Goal: Information Seeking & Learning: Understand process/instructions

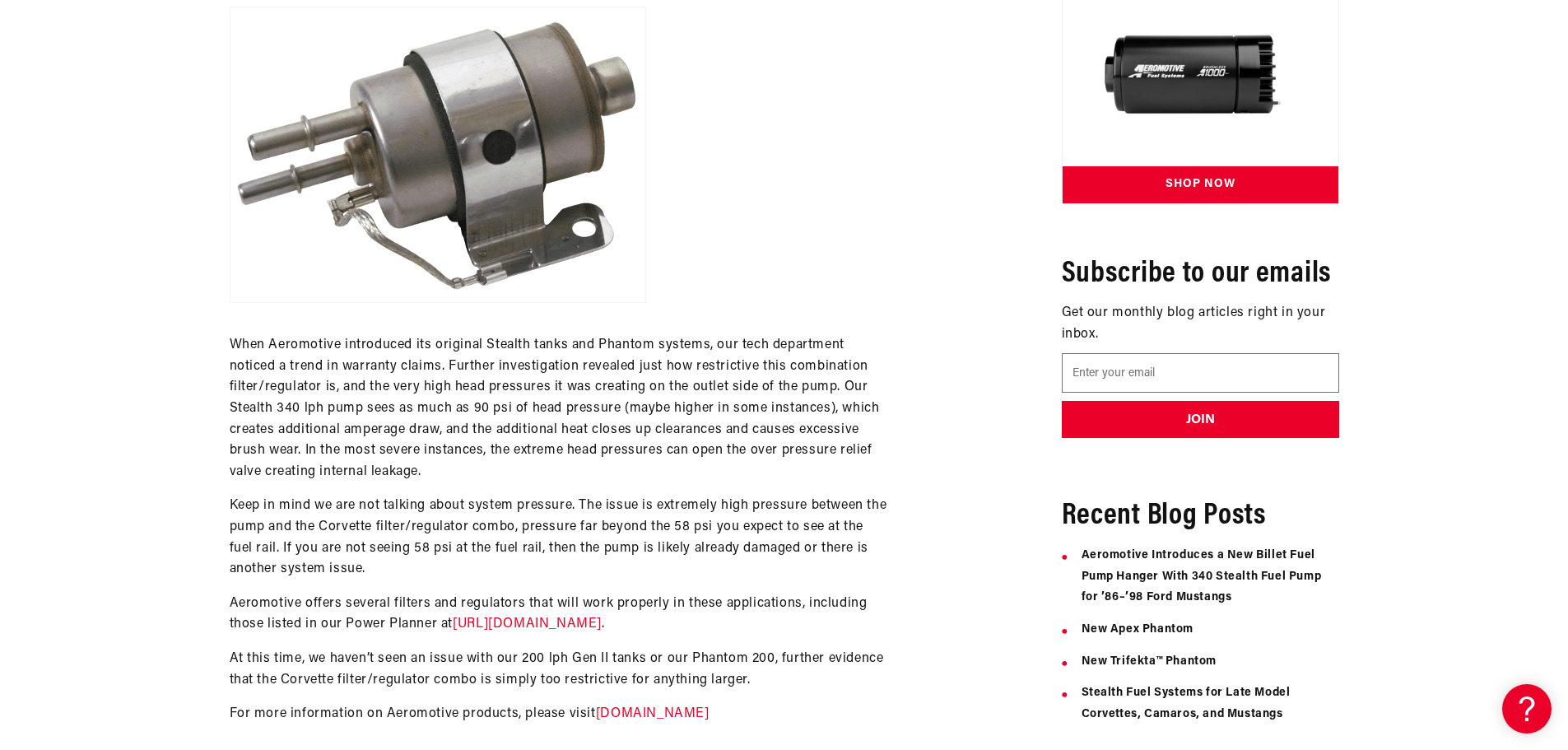
scroll to position [1153, 0]
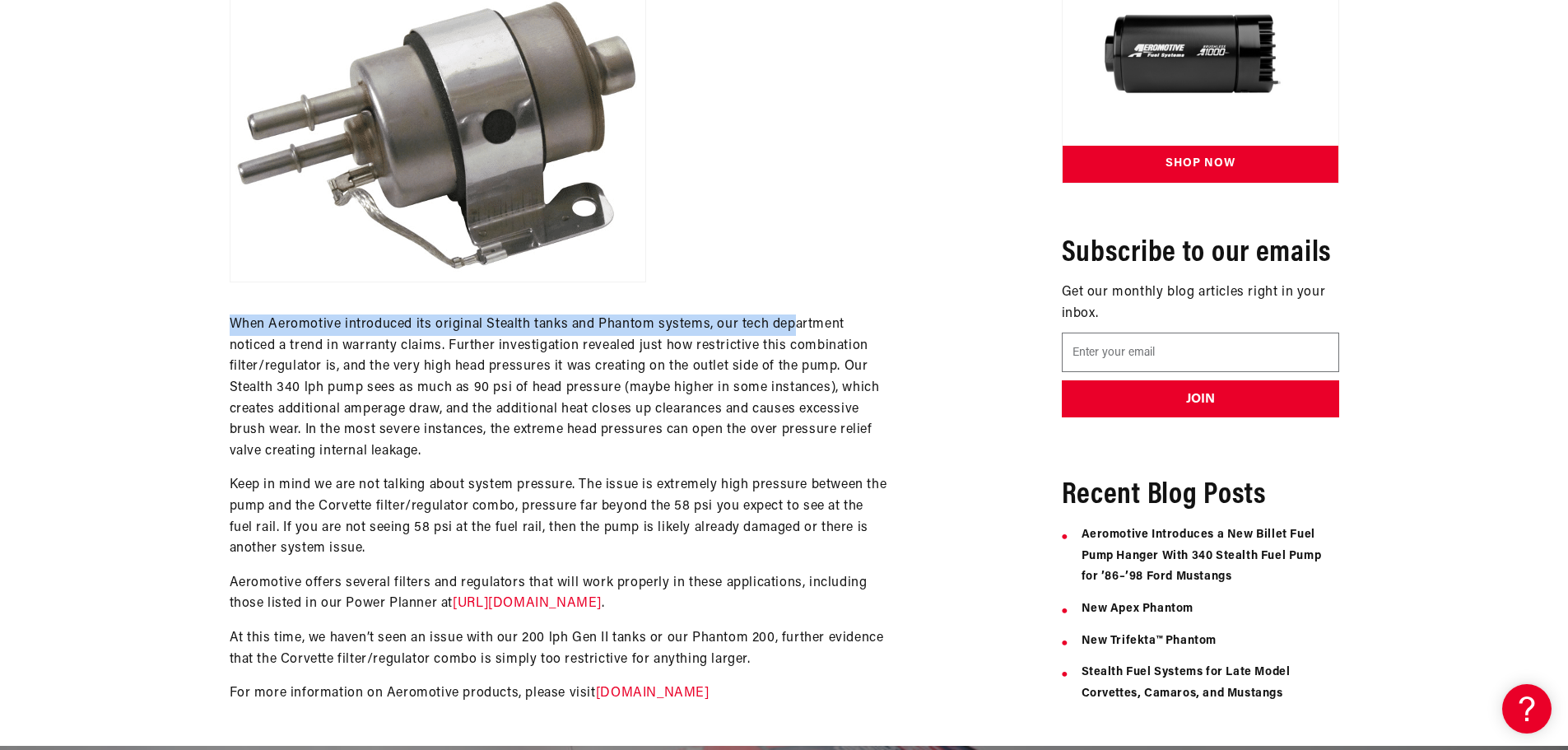
drag, startPoint x: 234, startPoint y: 327, endPoint x: 777, endPoint y: 342, distance: 543.2
click at [792, 327] on p "When Aeromotive introduced its original Stealth tanks and Phantom systems, our …" at bounding box center [559, 388] width 658 height 148
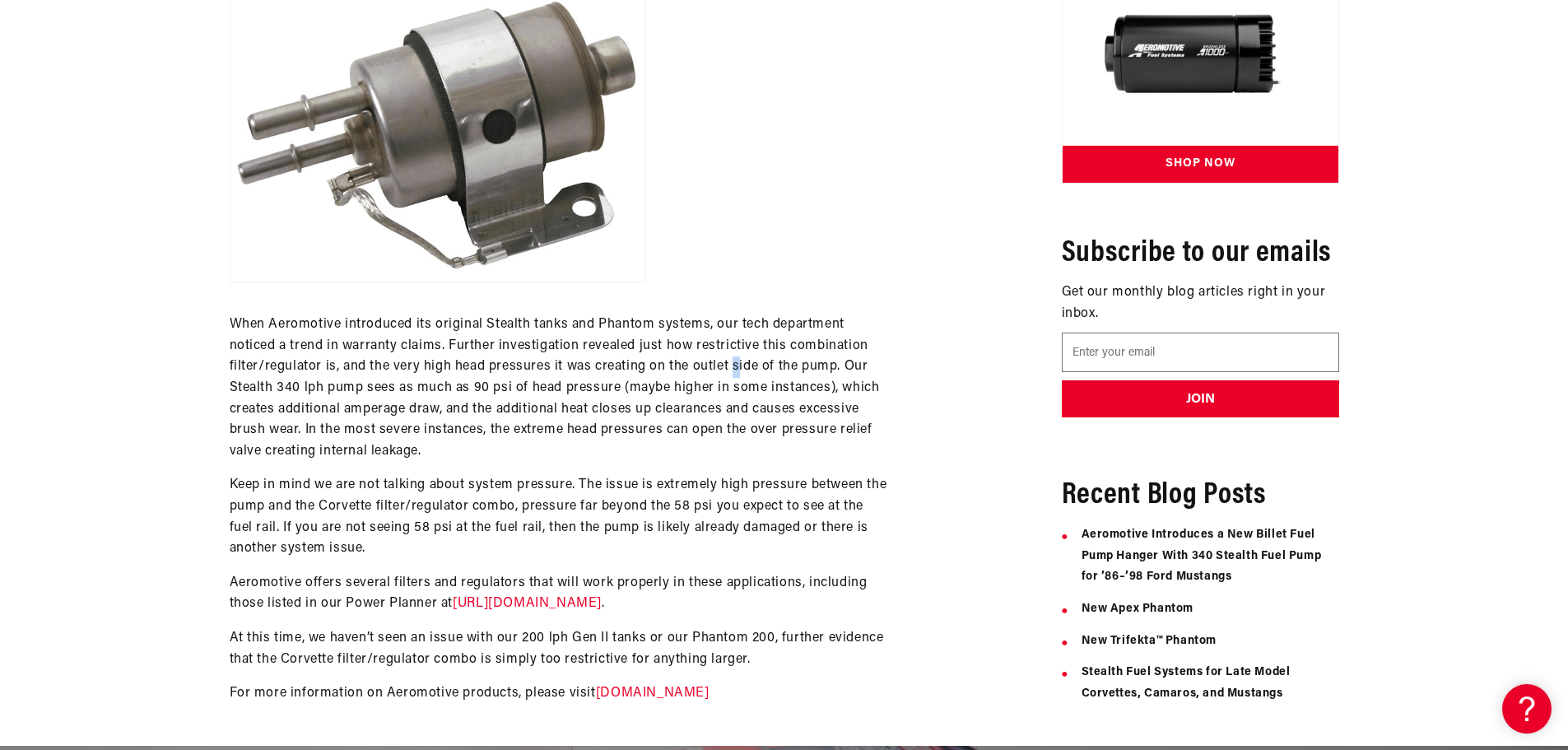
drag, startPoint x: 735, startPoint y: 373, endPoint x: 715, endPoint y: 386, distance: 23.9
click at [730, 374] on p "When Aeromotive introduced its original Stealth tanks and Phantom systems, our …" at bounding box center [559, 388] width 658 height 148
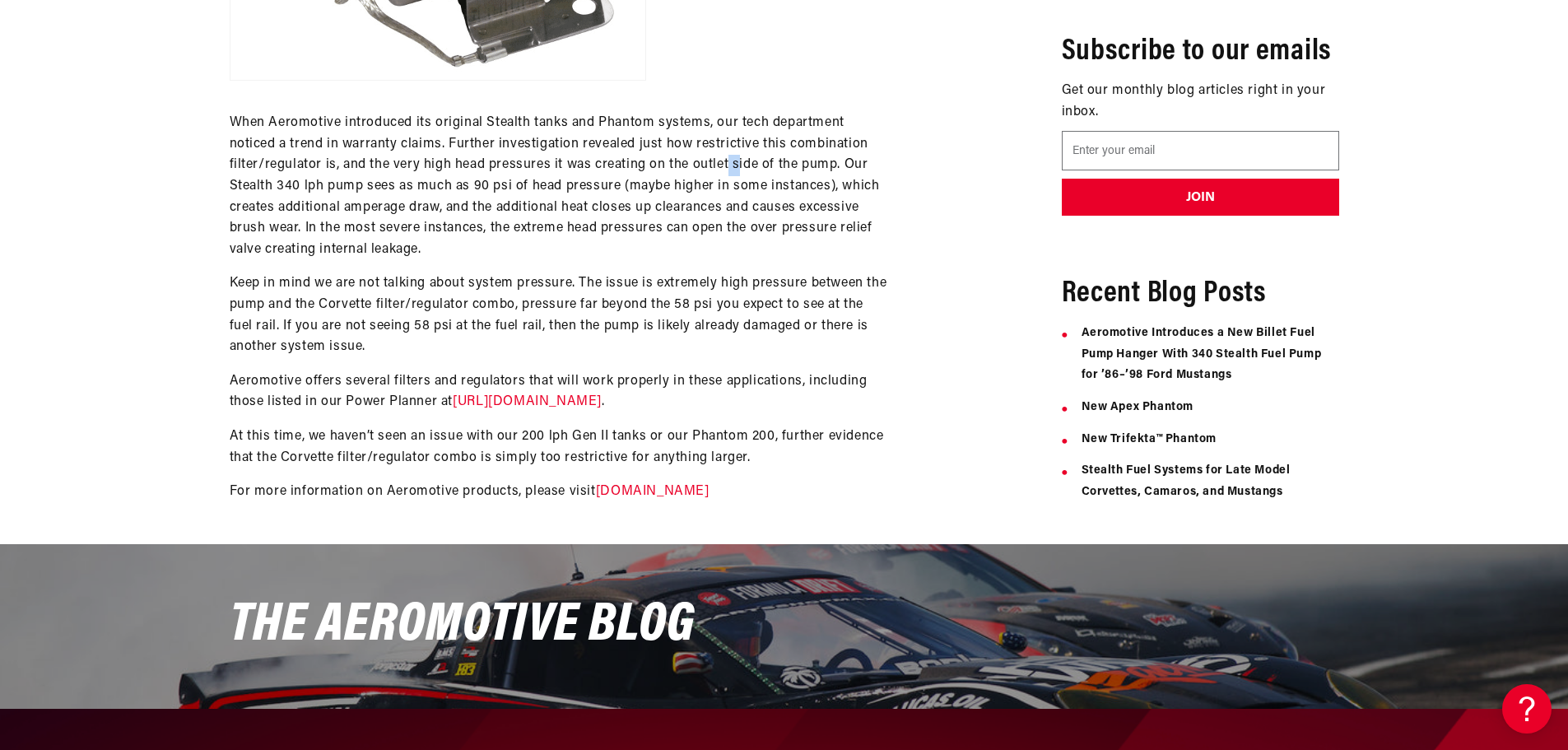
scroll to position [1399, 0]
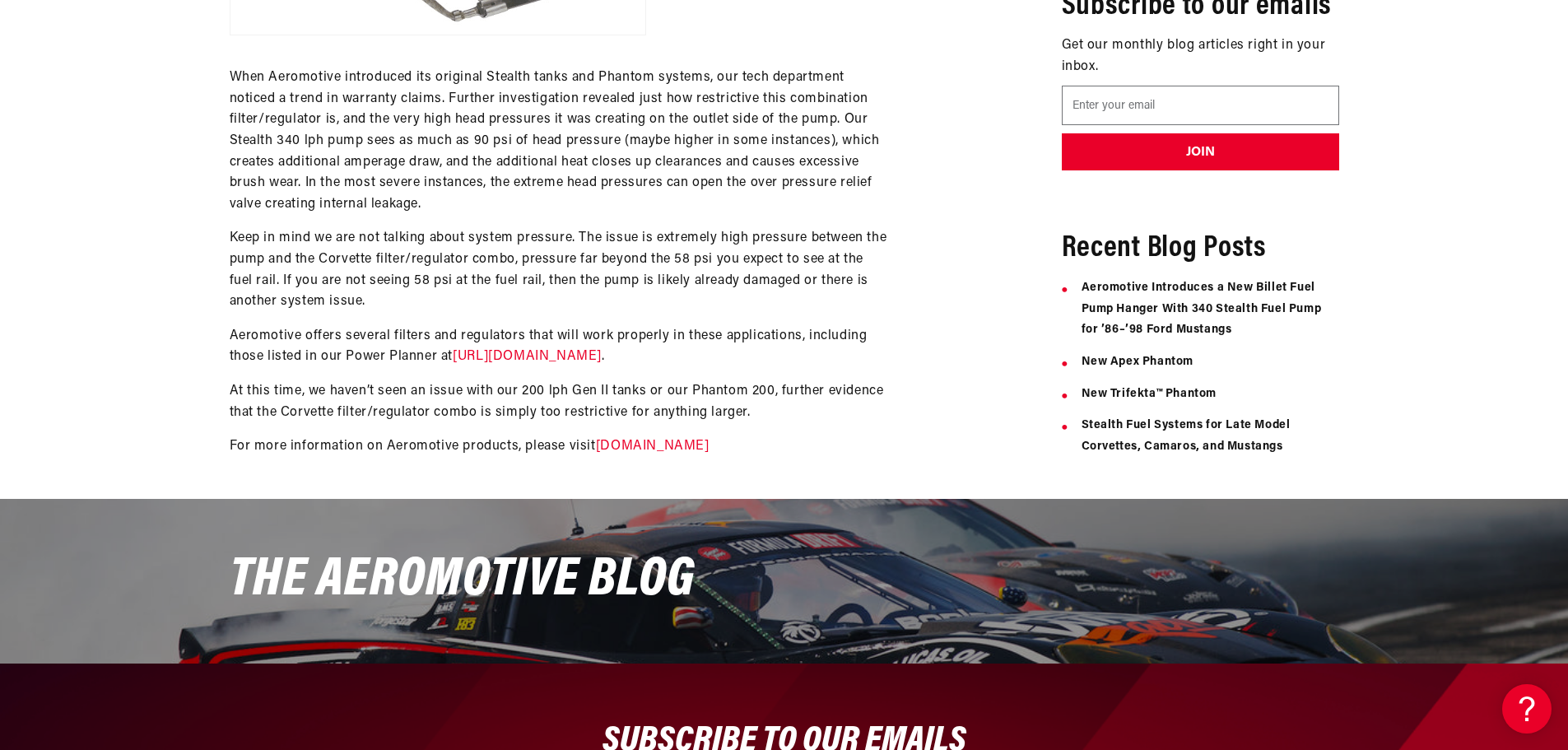
click at [385, 249] on p "Keep in mind we are not talking about system pressure. The issue is extremely h…" at bounding box center [559, 270] width 658 height 84
drag, startPoint x: 599, startPoint y: 237, endPoint x: 770, endPoint y: 234, distance: 171.0
click at [770, 234] on p "Keep in mind we are not talking about system pressure. The issue is extremely h…" at bounding box center [559, 270] width 658 height 84
click at [778, 237] on p "Keep in mind we are not talking about system pressure. The issue is extremely h…" at bounding box center [559, 270] width 658 height 84
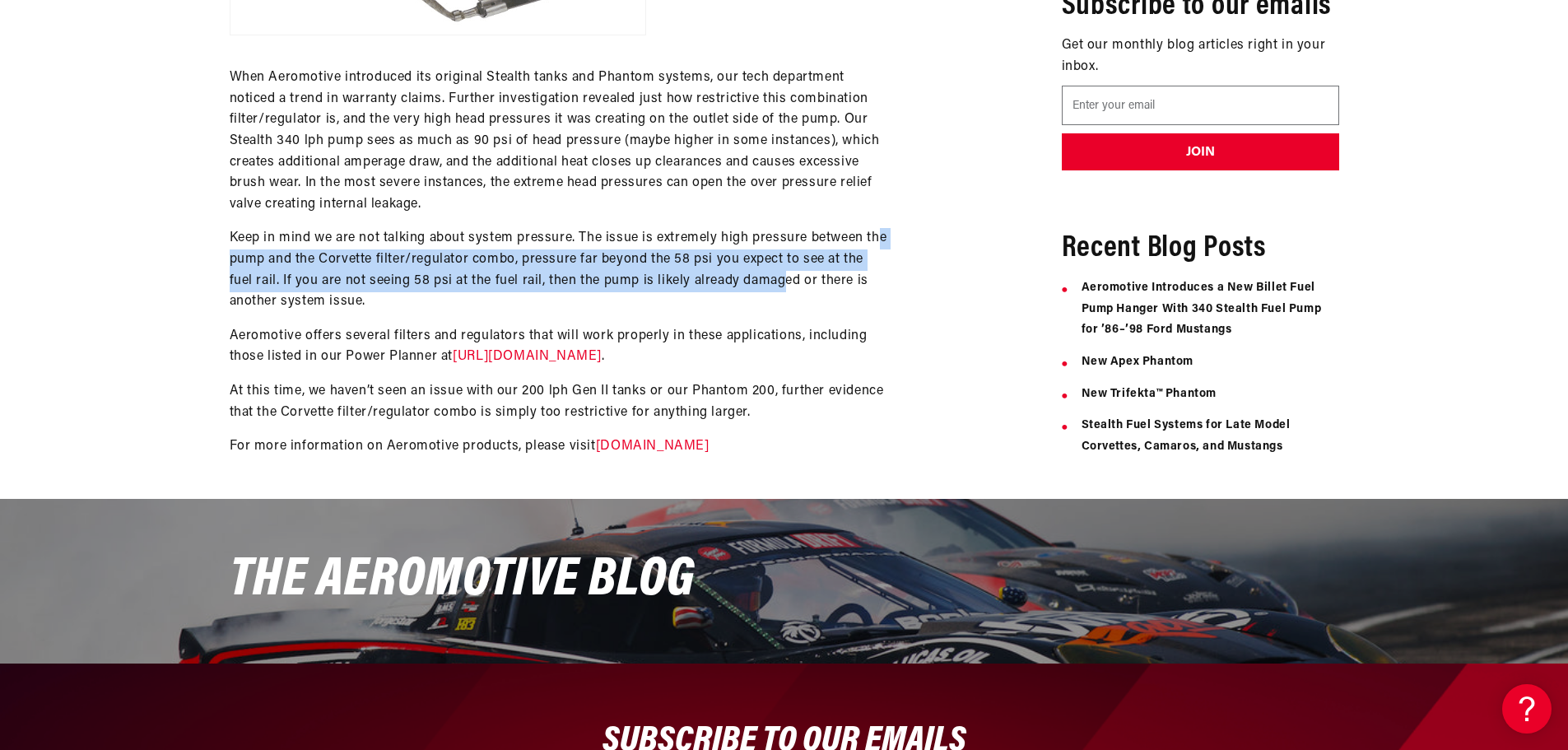
drag, startPoint x: 244, startPoint y: 261, endPoint x: 810, endPoint y: 276, distance: 566.2
click at [810, 276] on p "Keep in mind we are not talking about system pressure. The issue is extremely h…" at bounding box center [559, 270] width 658 height 84
click at [330, 279] on p "Keep in mind we are not talking about system pressure. The issue is extremely h…" at bounding box center [559, 270] width 658 height 84
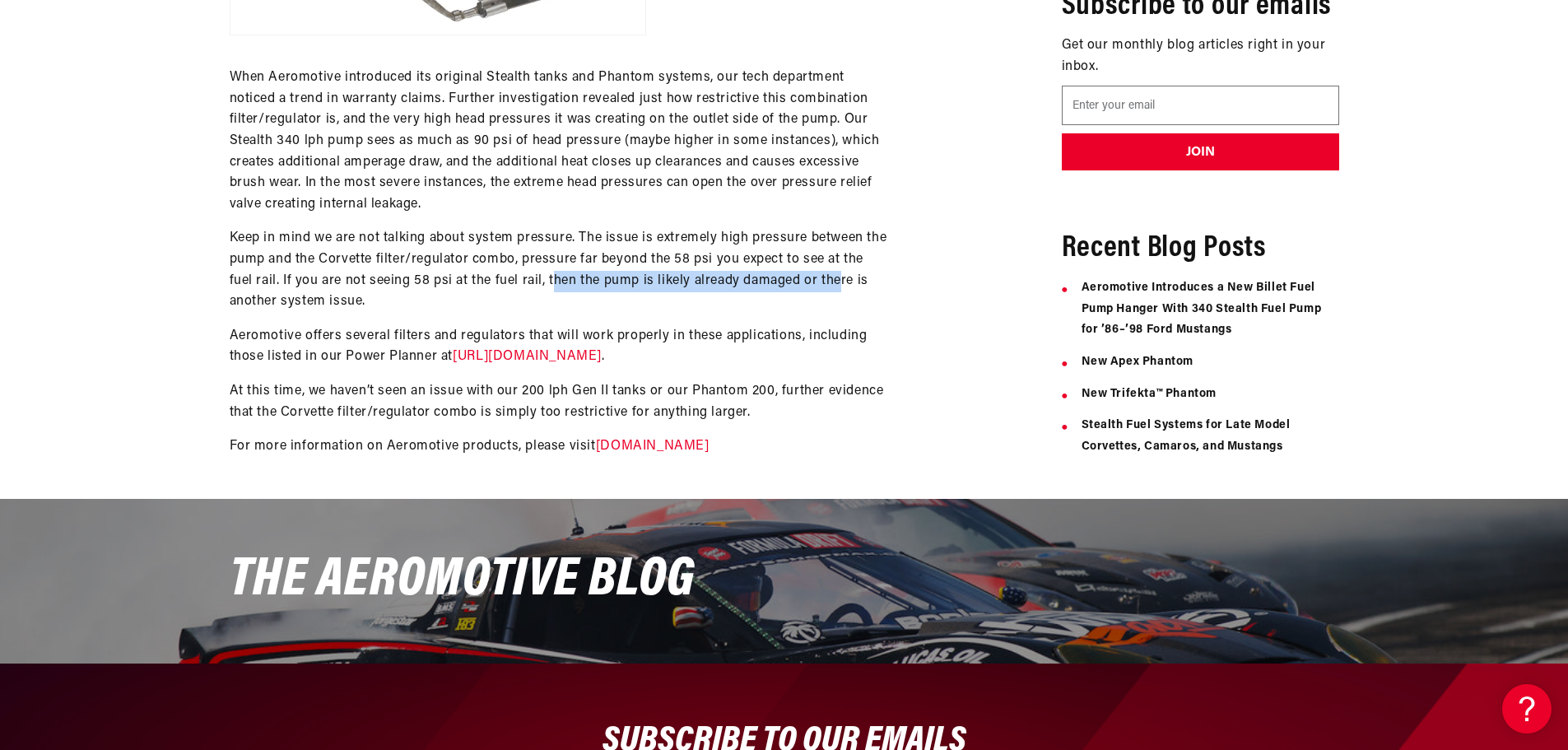
drag, startPoint x: 580, startPoint y: 276, endPoint x: 867, endPoint y: 278, distance: 287.0
click at [867, 278] on p "Keep in mind we are not talking about system pressure. The issue is extremely h…" at bounding box center [559, 270] width 658 height 84
drag, startPoint x: 569, startPoint y: 325, endPoint x: 793, endPoint y: 327, distance: 224.0
click at [784, 328] on p "Aeromotive offers several filters and regulators that will work properly in the…" at bounding box center [559, 347] width 658 height 42
drag, startPoint x: 830, startPoint y: 331, endPoint x: 839, endPoint y: 332, distance: 9.1
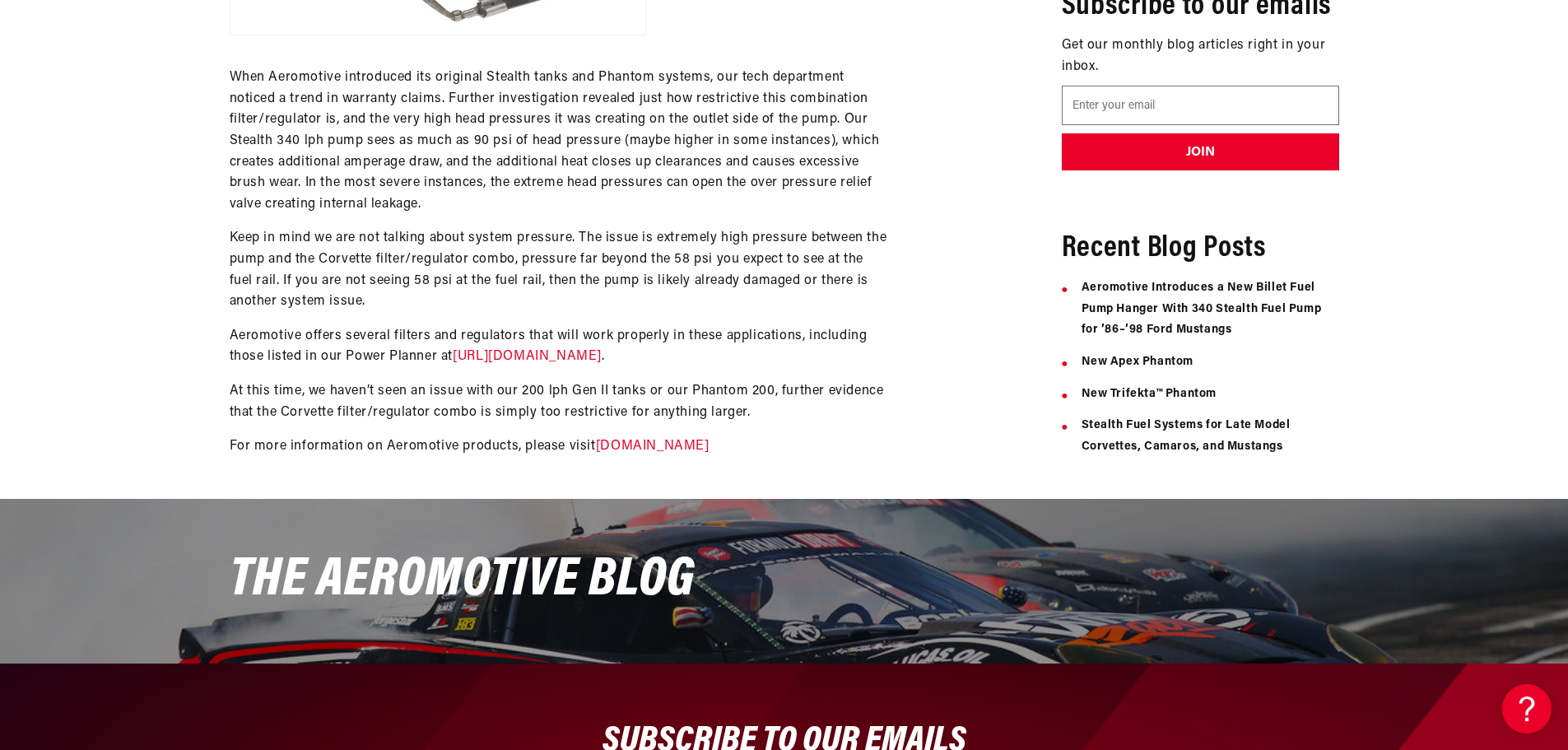
click at [835, 331] on p "Aeromotive offers several filters and regulators that will work properly in the…" at bounding box center [559, 347] width 658 height 42
click at [551, 357] on link "https://aeromotiveinc.com/stealthdiagrams/" at bounding box center [527, 356] width 149 height 14
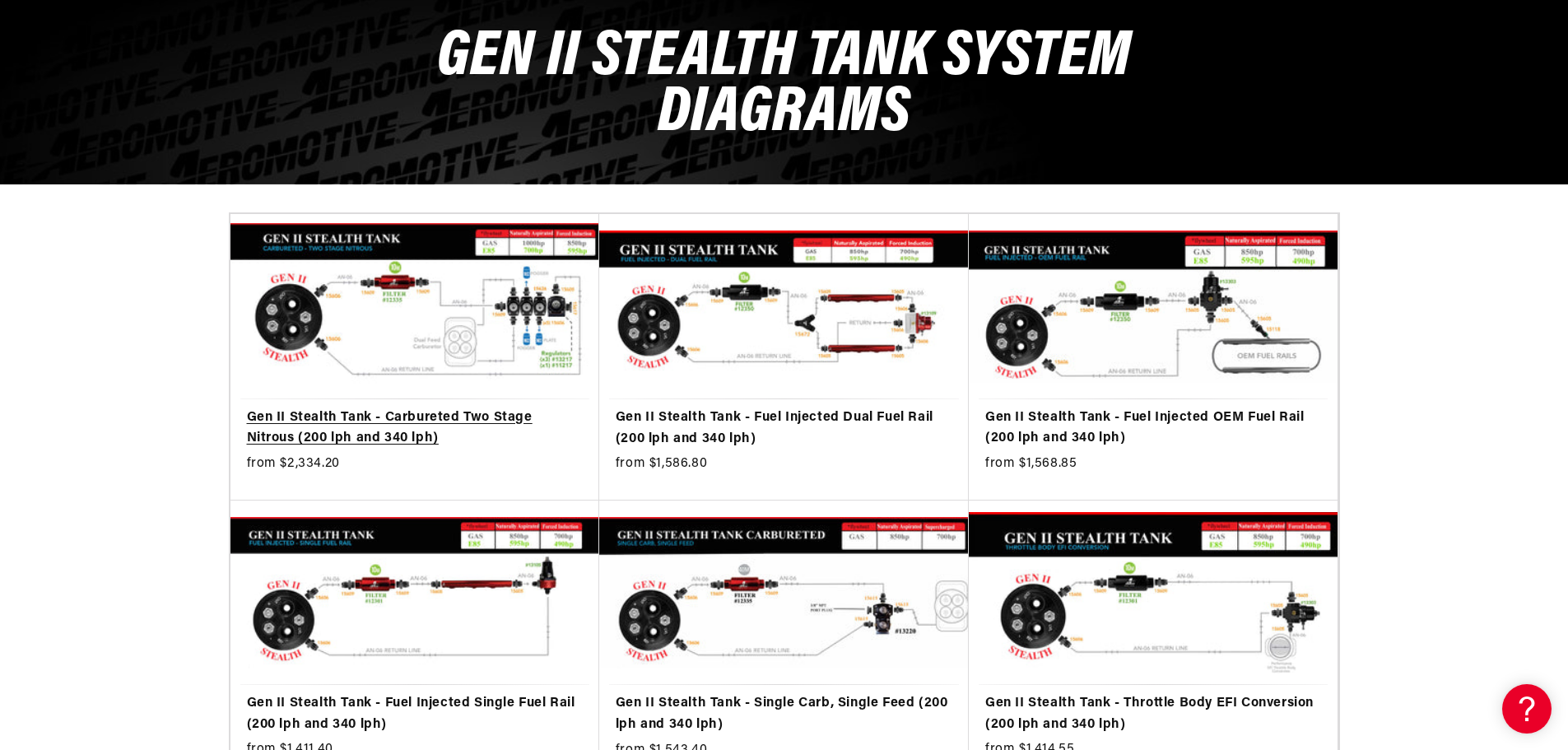
scroll to position [247, 0]
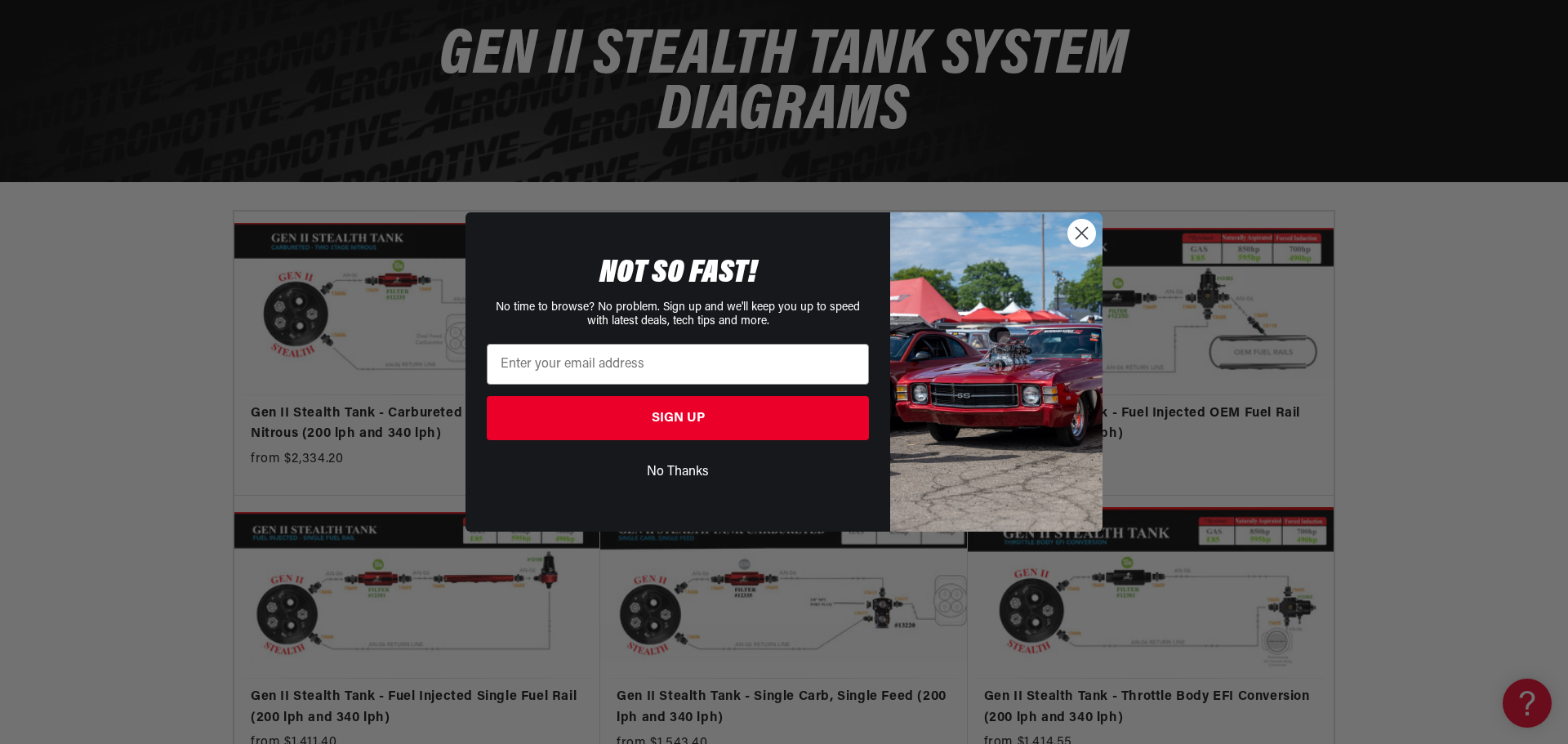
click at [699, 470] on button "No Thanks" at bounding box center [678, 472] width 382 height 31
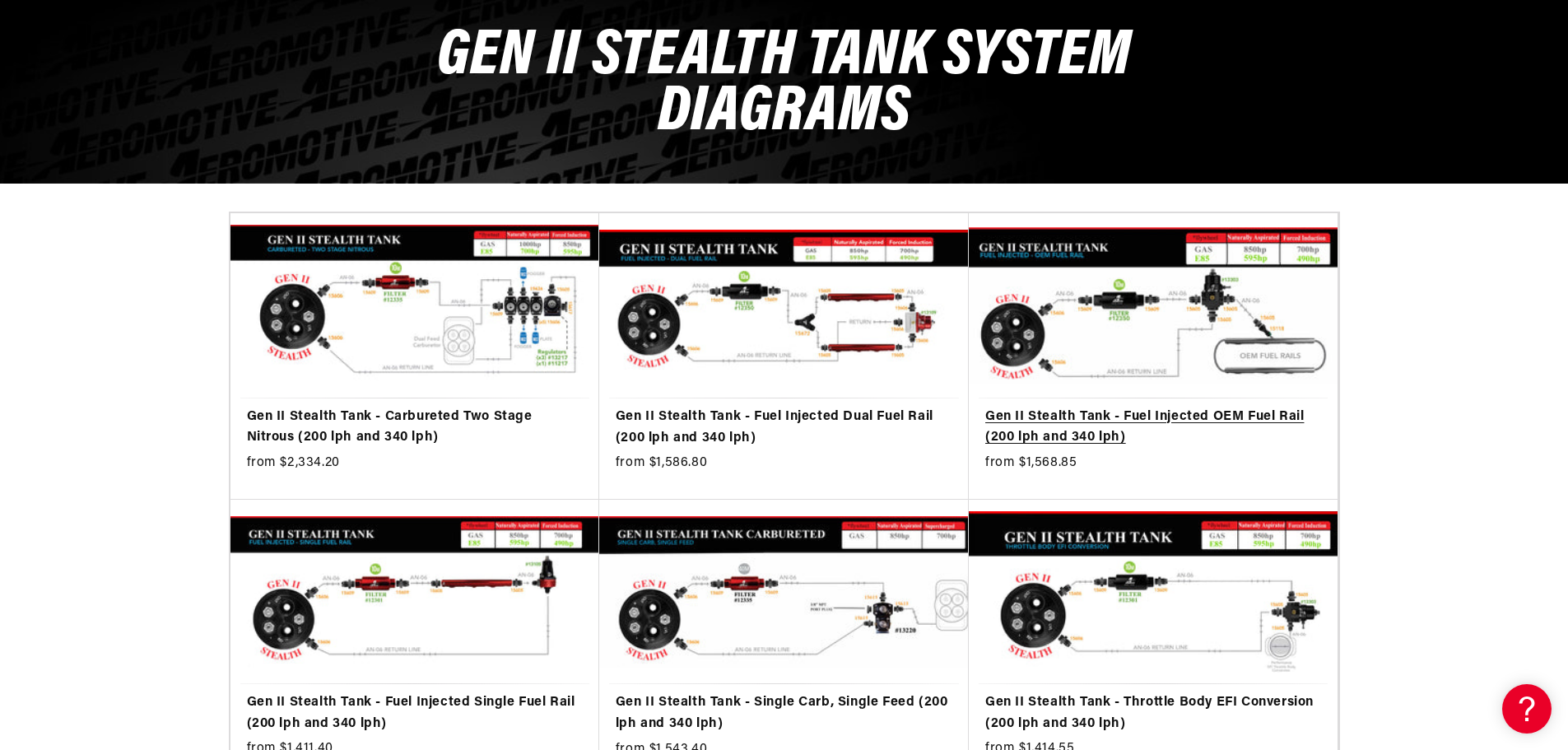
click at [1178, 407] on link "Gen II Stealth Tank - Fuel Injected OEM Fuel Rail (200 lph and 340 lph)" at bounding box center [1152, 428] width 336 height 42
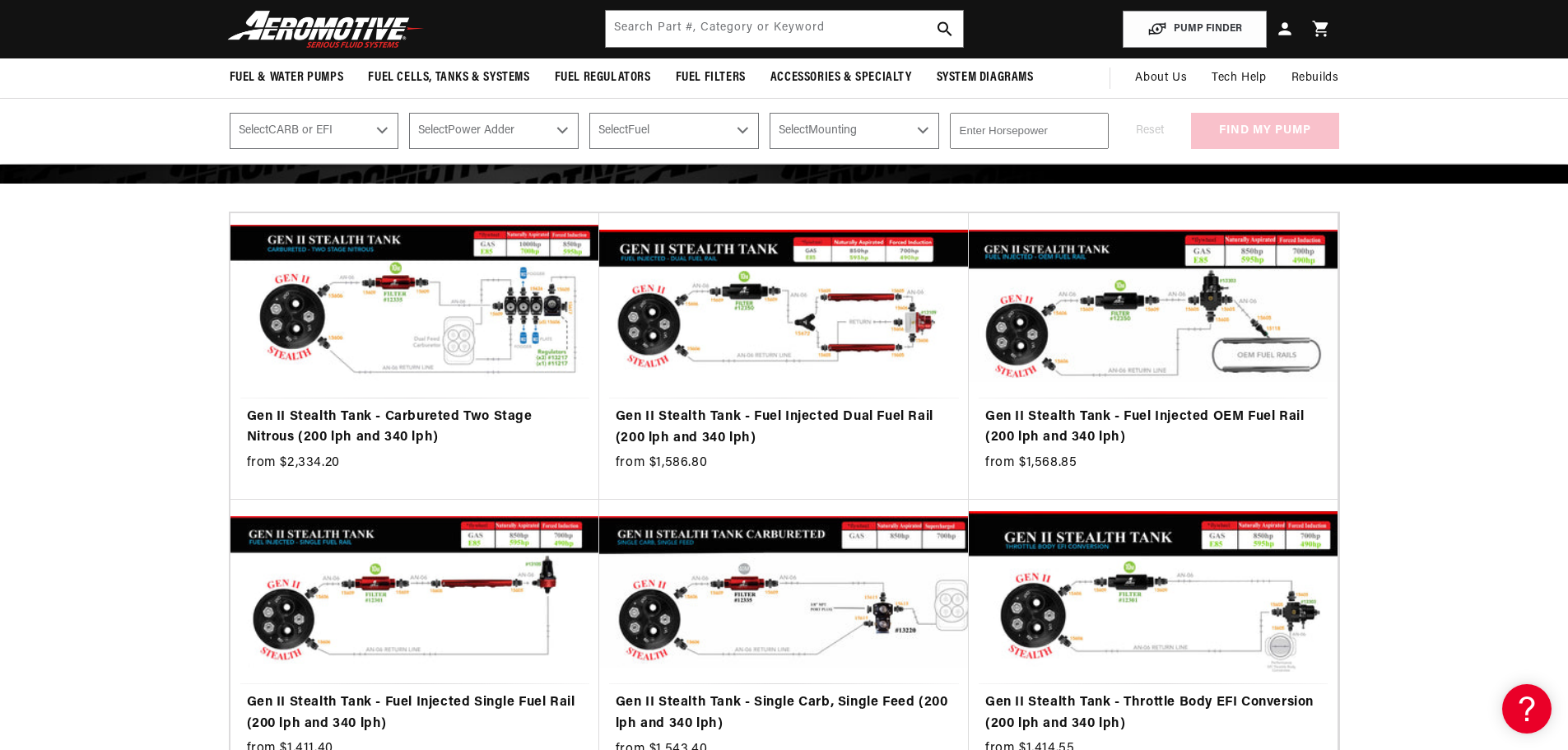
click at [378, 125] on select "Select CARB or EFI Carbureted Fuel Injected" at bounding box center [314, 131] width 169 height 36
select select "Fuel-Injected"
click at [230, 113] on select "Select CARB or EFI Carbureted Fuel Injected" at bounding box center [314, 131] width 169 height 36
select select "Fuel-Injected"
click at [493, 127] on select "Select Power Adder No - Naturally Aspirated Yes - Forced Induction" at bounding box center [493, 131] width 169 height 36
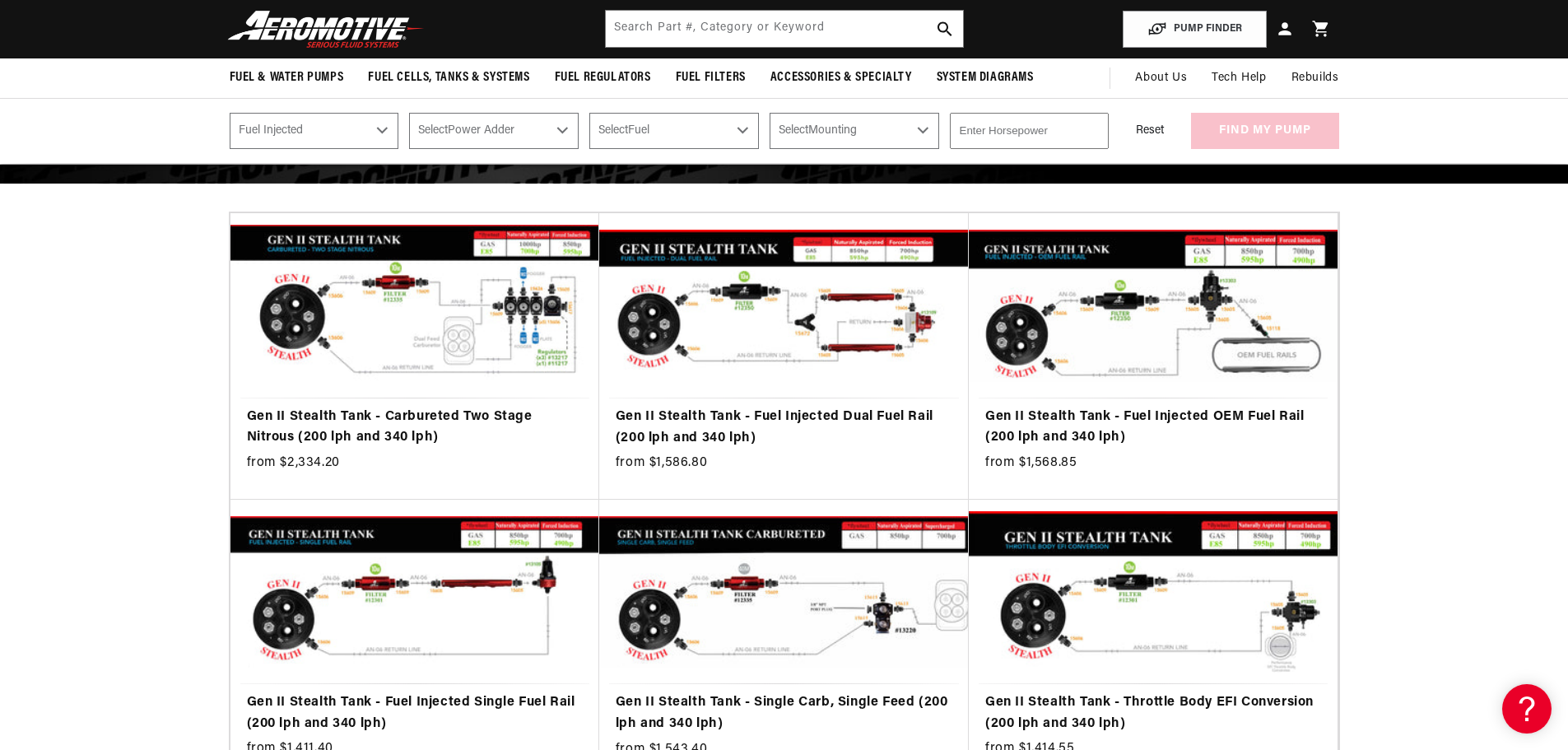
select select "No-Naturally-Aspirated"
click at [409, 113] on select "Select Power Adder No - Naturally Aspirated Yes - Forced Induction" at bounding box center [493, 131] width 169 height 36
select select "No-Naturally-Aspirated"
click at [676, 136] on select "Select Fuel E85 Gas" at bounding box center [674, 131] width 169 height 36
select select "Gas"
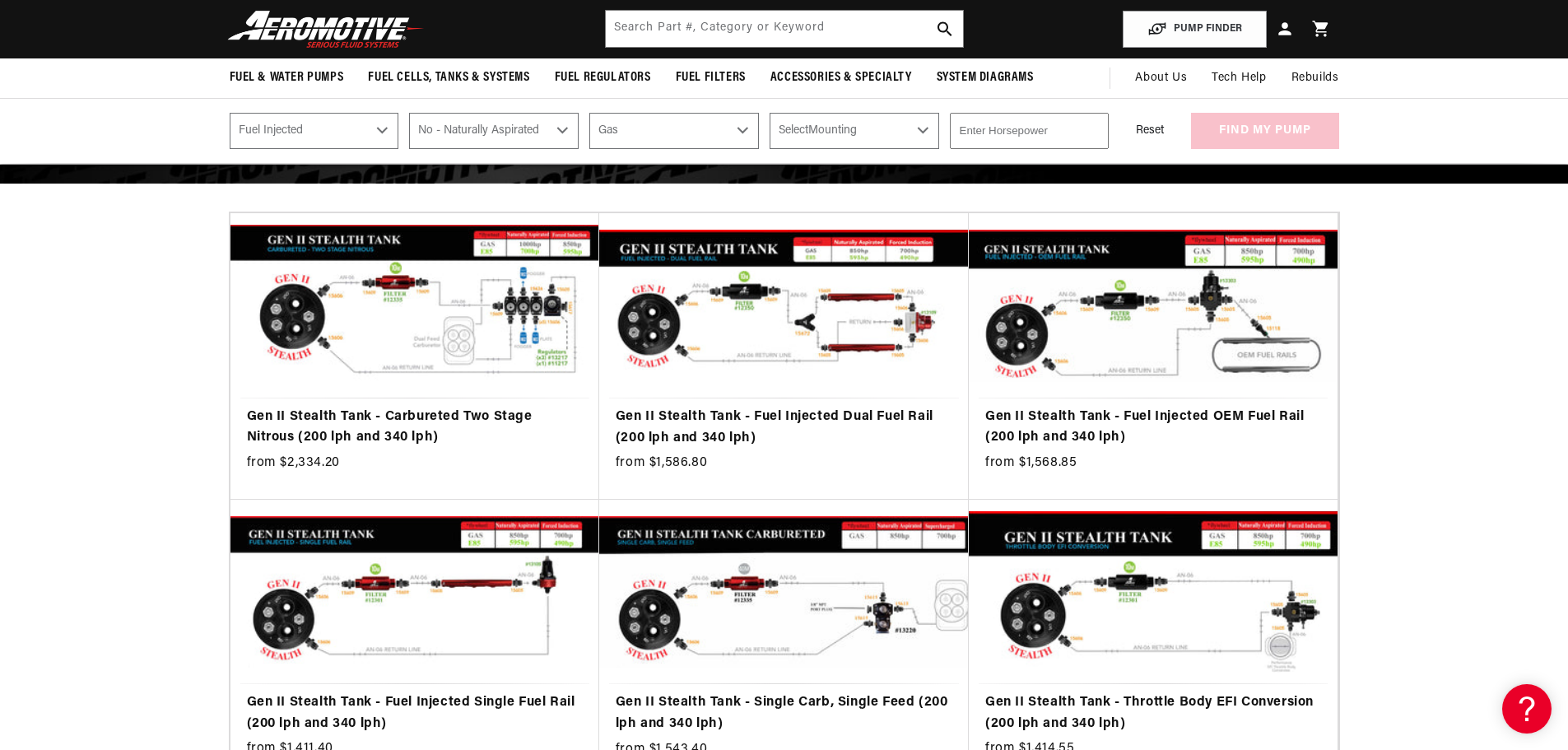
click at [589, 113] on select "Select Fuel E85 Gas" at bounding box center [674, 131] width 169 height 36
select select "Gas"
click at [793, 132] on select "Select Mounting External In-Tank" at bounding box center [854, 131] width 169 height 36
select select "In-Tank"
click at [770, 113] on select "Select Mounting External In-Tank" at bounding box center [854, 131] width 169 height 36
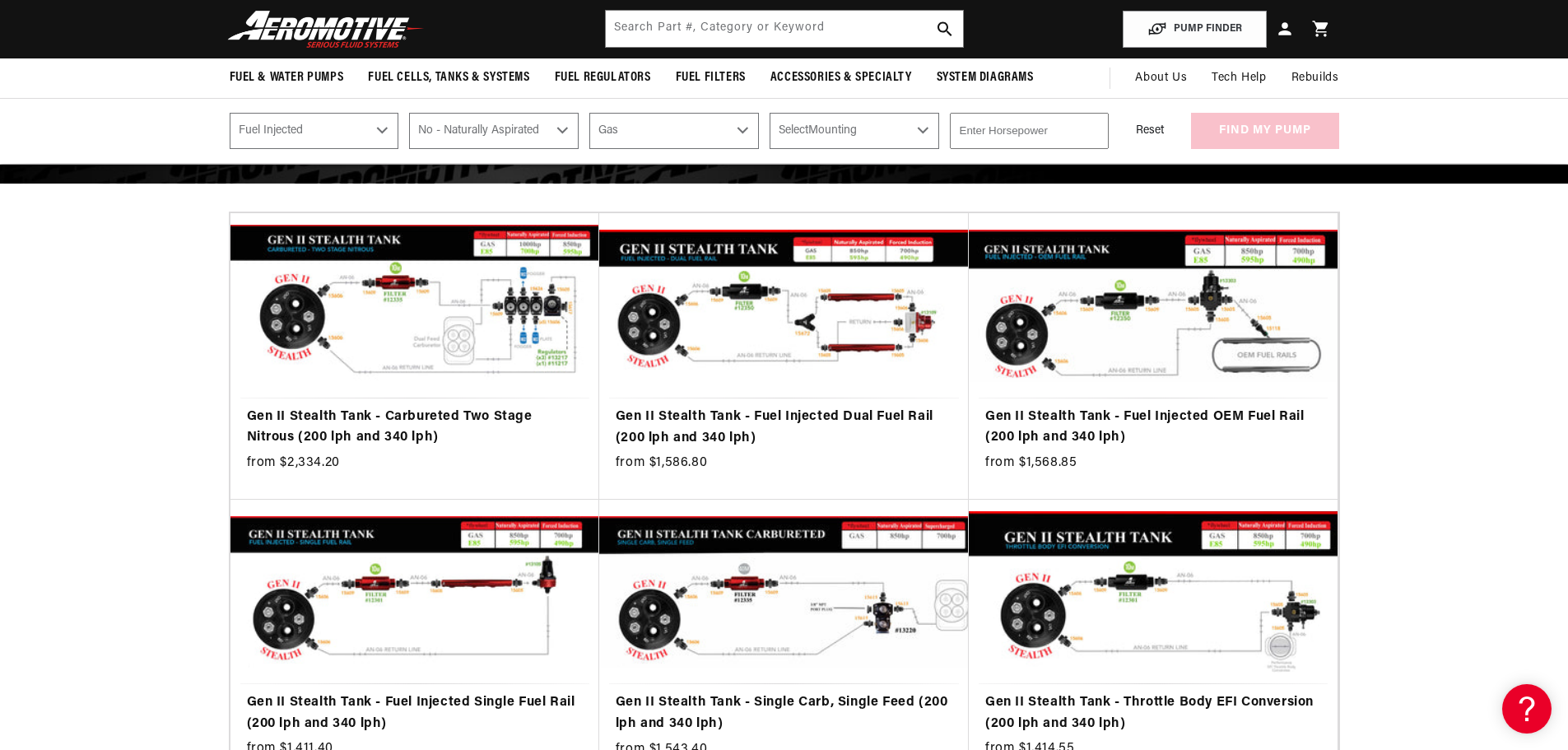
select select "In-Tank"
click at [1026, 133] on input "number" at bounding box center [1028, 131] width 158 height 36
type input "500"
click at [1370, 122] on div "Select CARB or EFI Carbureted Fuel Injected Select Power Adder No - Naturally A…" at bounding box center [784, 131] width 1191 height 36
click at [1302, 134] on button "find my pump" at bounding box center [1265, 131] width 148 height 37
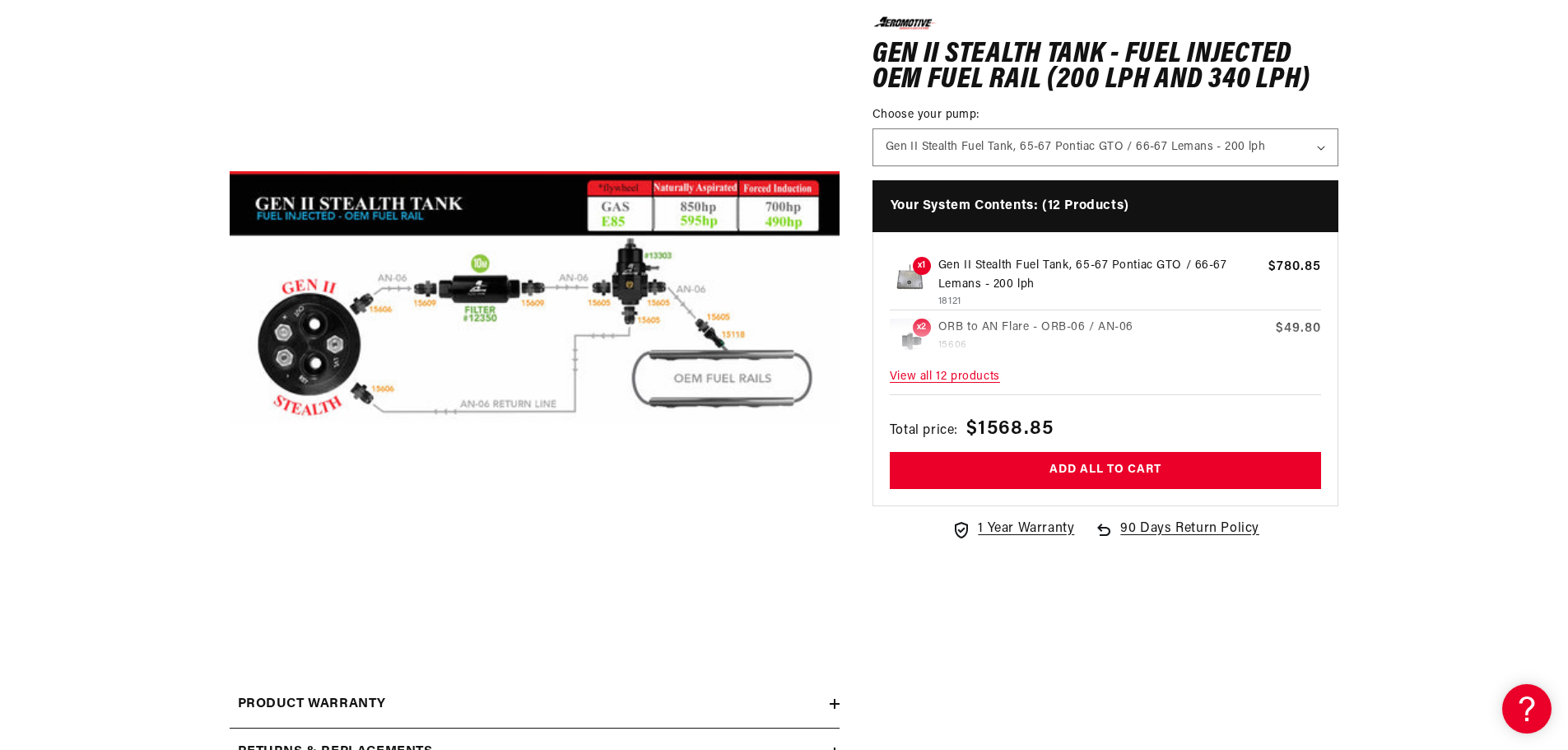
scroll to position [247, 0]
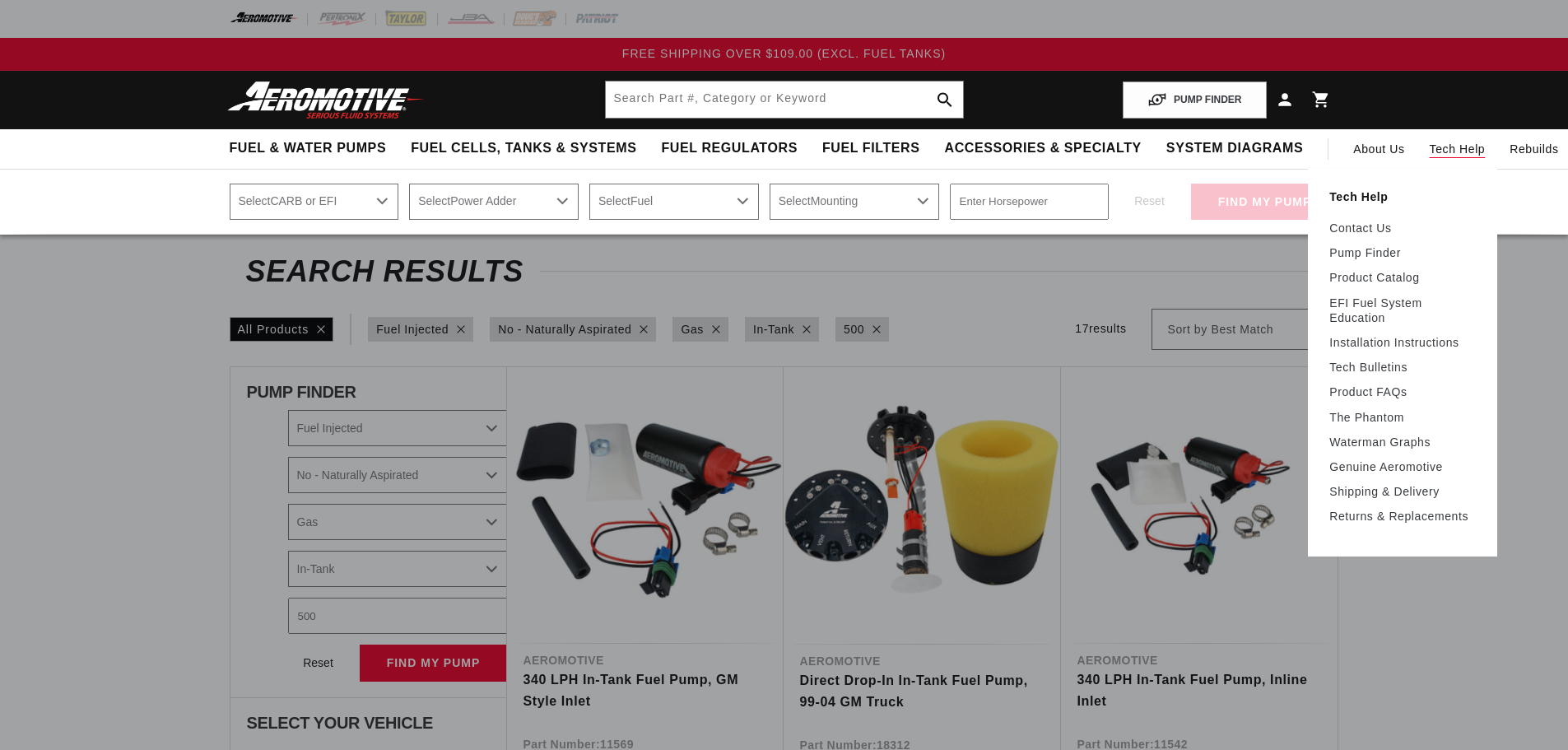
select select "Fuel-Injected"
select select "No-Naturally-Aspirated"
select select "Gas"
select select "In-Tank"
